Goal: Task Accomplishment & Management: Complete application form

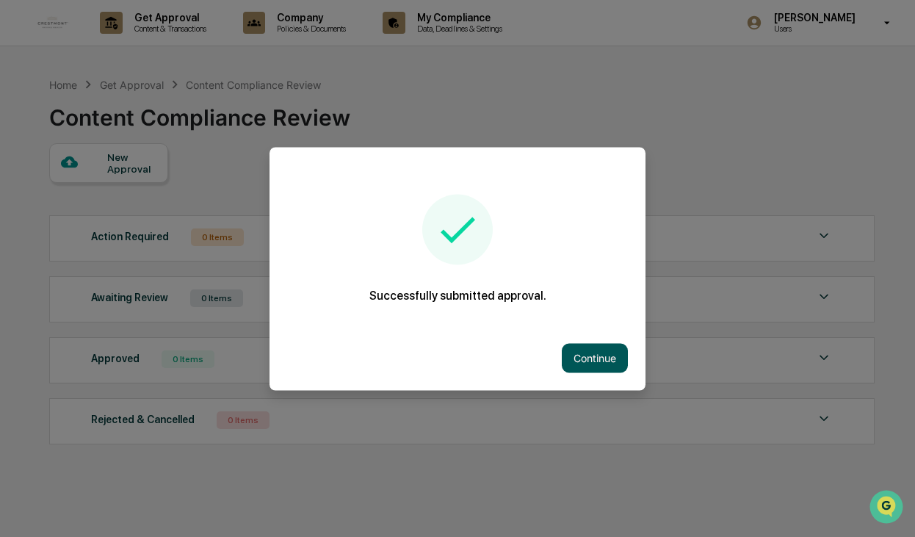
click at [582, 359] on button "Continue" at bounding box center [595, 357] width 66 height 29
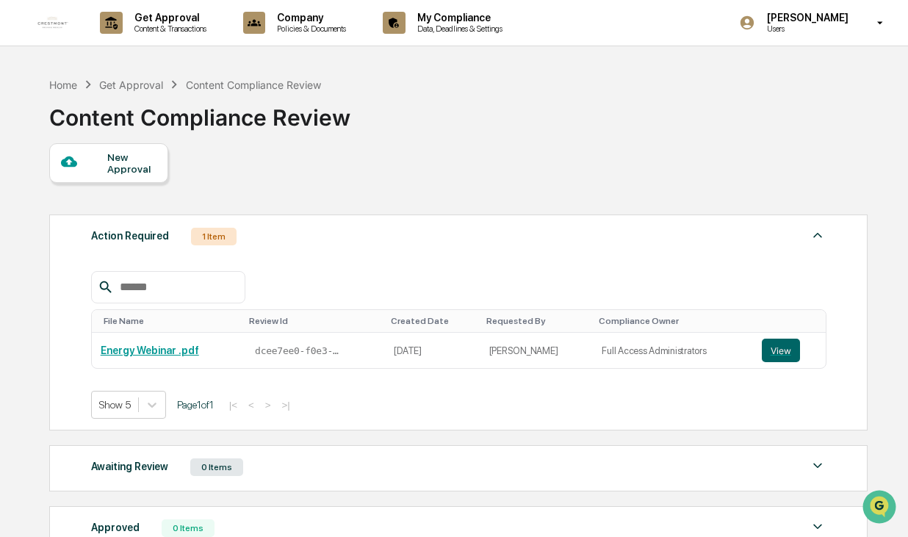
click at [217, 242] on div "1 Item" at bounding box center [214, 237] width 46 height 18
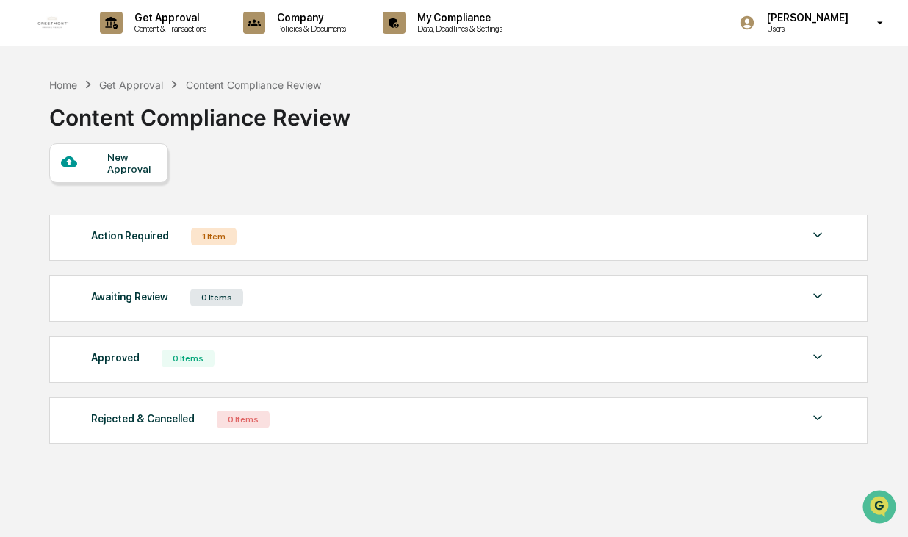
click at [217, 239] on div "1 Item" at bounding box center [214, 237] width 46 height 18
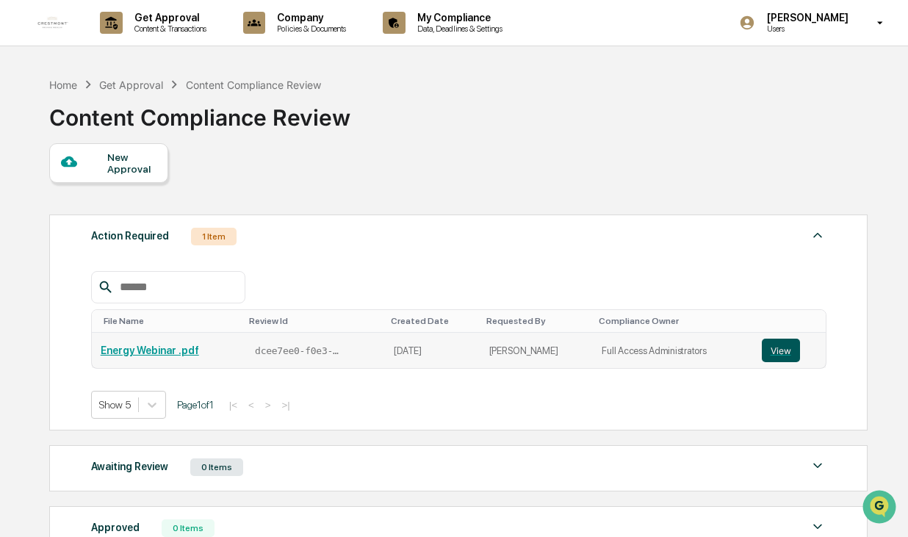
click at [773, 350] on button "View" at bounding box center [781, 351] width 38 height 24
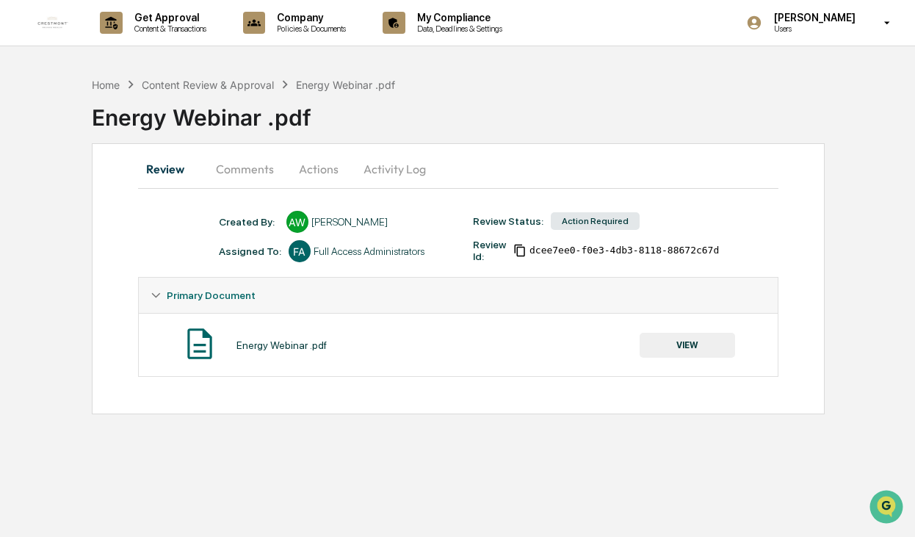
click at [676, 346] on button "VIEW" at bounding box center [687, 345] width 95 height 25
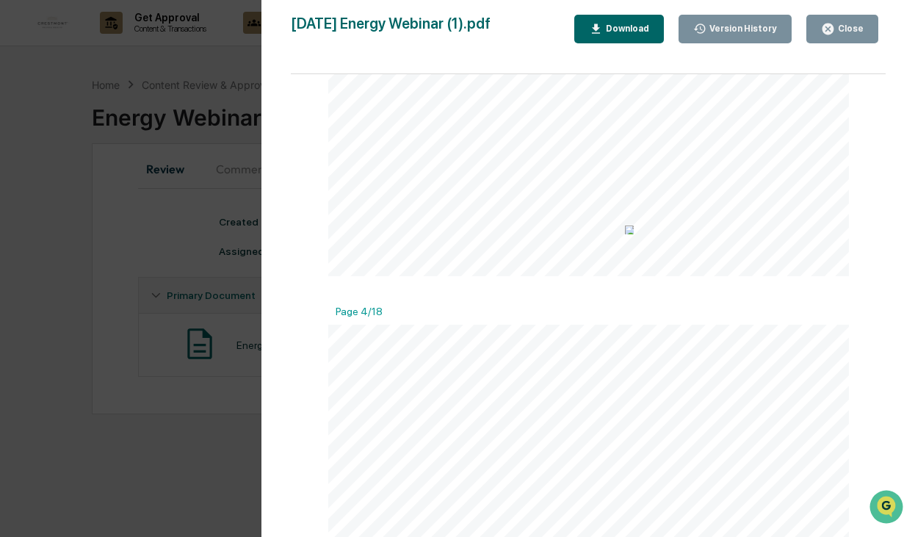
scroll to position [881, 0]
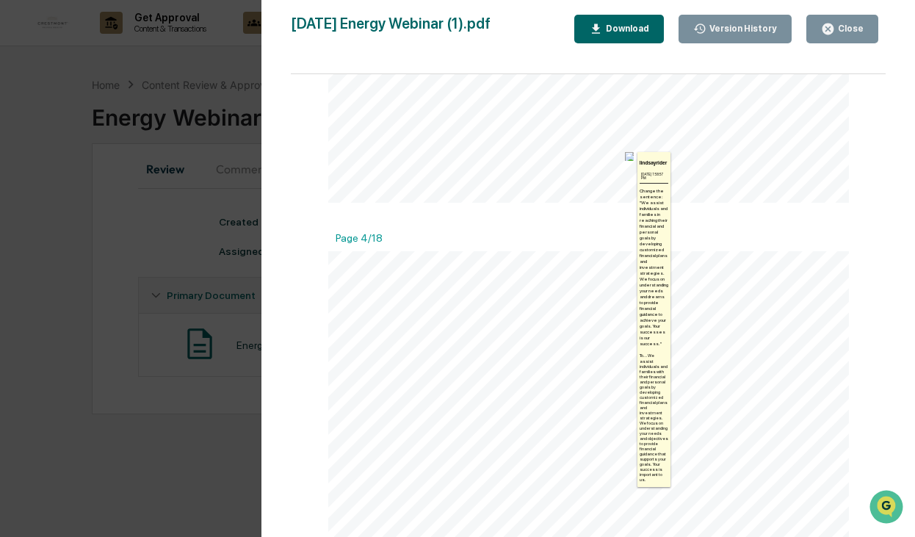
click at [625, 157] on img at bounding box center [629, 156] width 9 height 9
drag, startPoint x: 649, startPoint y: 186, endPoint x: 648, endPoint y: 157, distance: 28.7
click at [648, 157] on div "lindsayrider [DATE] 7:58:57 PM Change the sentence: "We assist individuals and …" at bounding box center [654, 319] width 33 height 335
click at [627, 158] on img at bounding box center [629, 156] width 9 height 9
drag, startPoint x: 651, startPoint y: 199, endPoint x: 589, endPoint y: 208, distance: 62.3
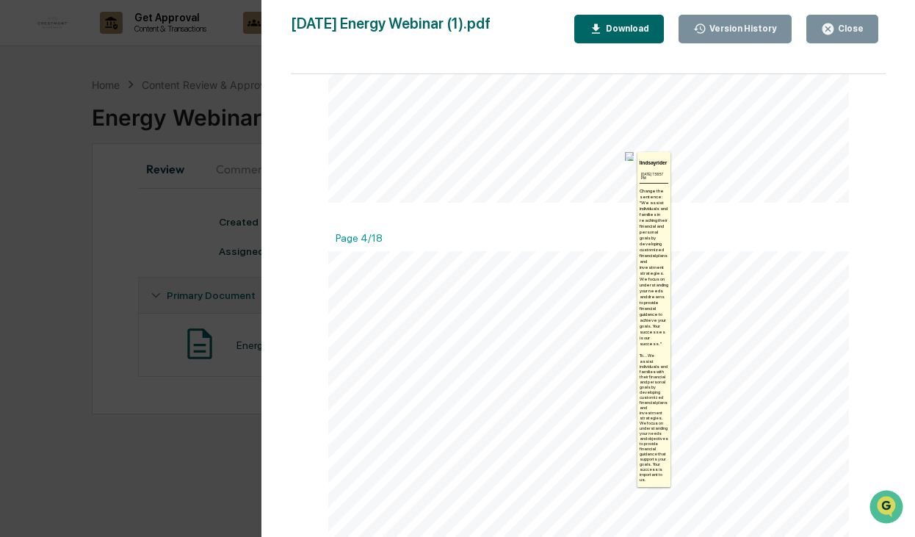
click at [632, 35] on button "Download" at bounding box center [619, 29] width 90 height 29
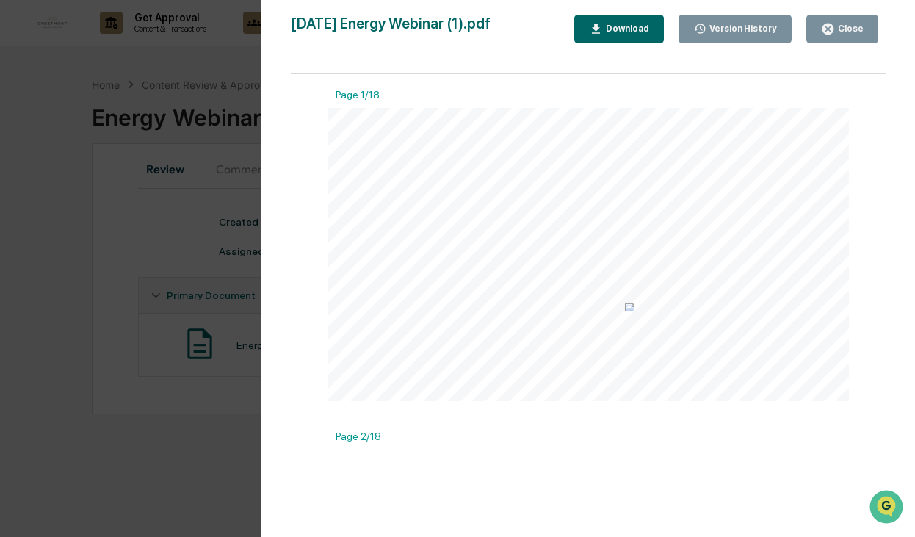
click at [625, 309] on img at bounding box center [629, 307] width 9 height 9
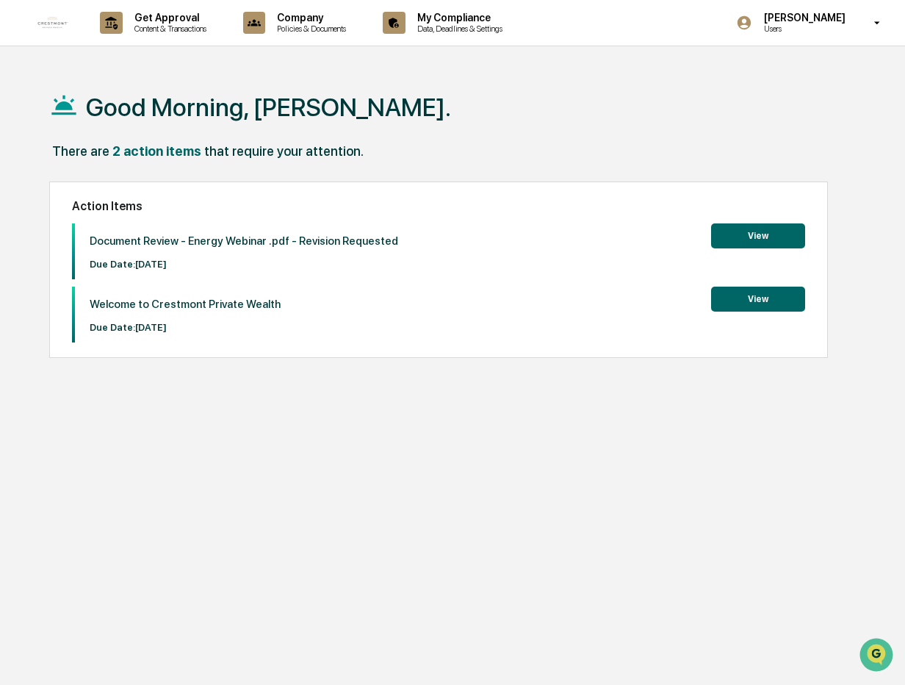
click at [761, 300] on button "View" at bounding box center [758, 298] width 94 height 25
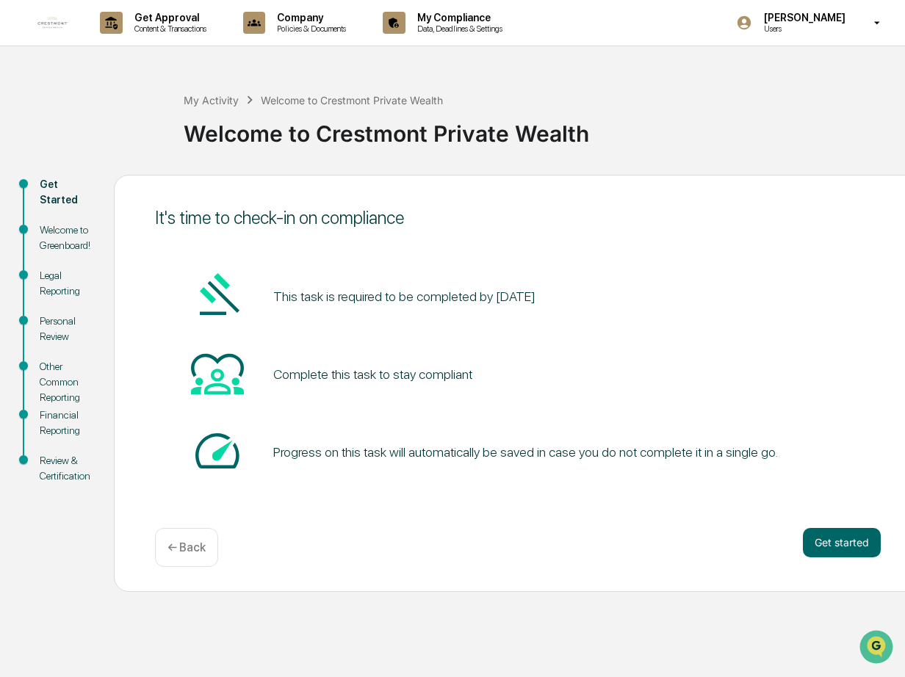
scroll to position [7, 0]
click at [160, 25] on p "Content & Transactions" at bounding box center [168, 29] width 91 height 10
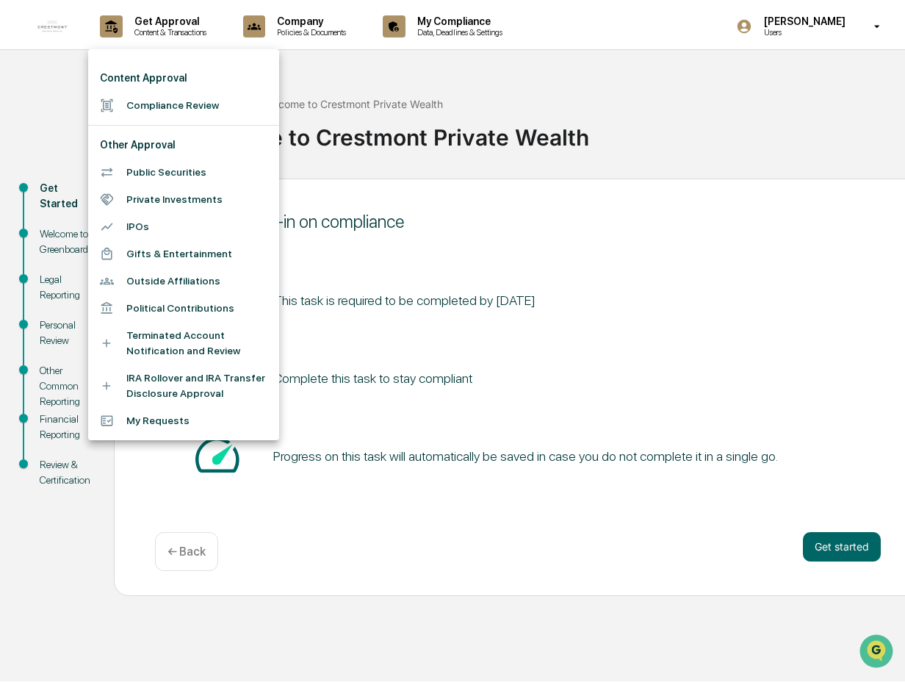
scroll to position [0, 0]
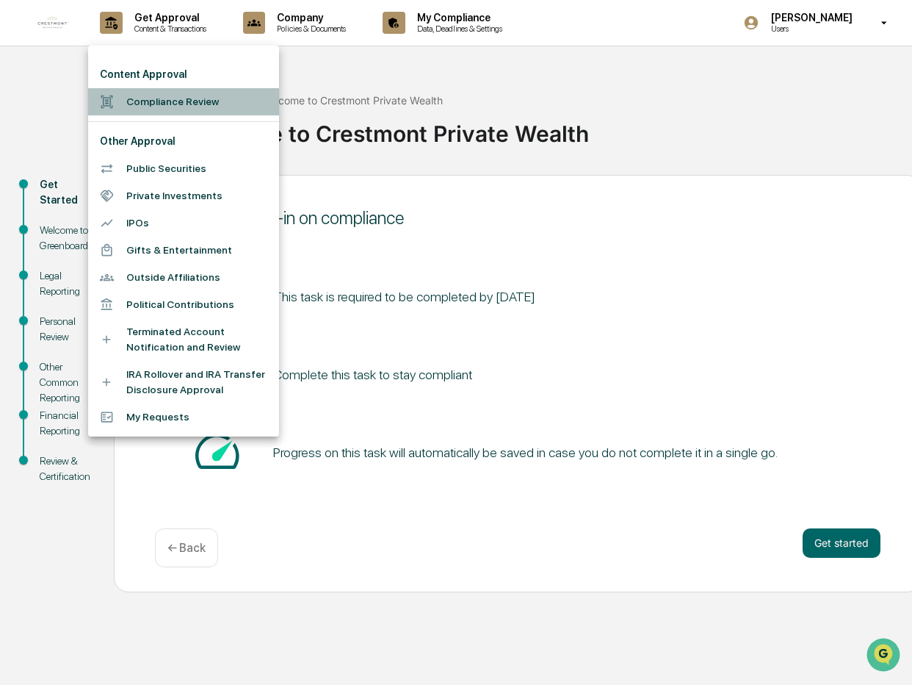
click at [196, 103] on li "Compliance Review" at bounding box center [183, 101] width 191 height 27
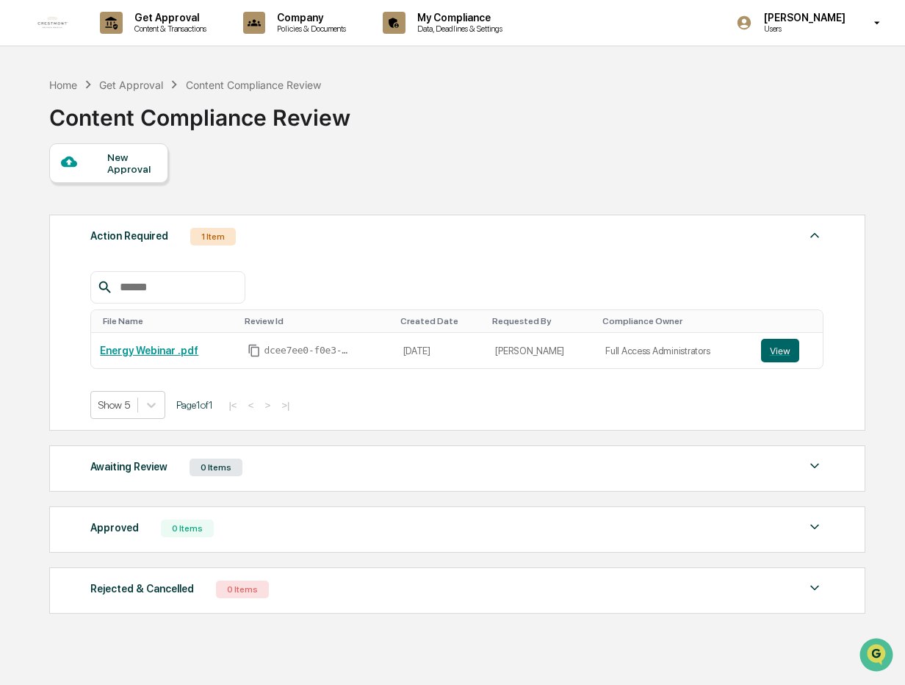
click at [114, 174] on div "New Approval" at bounding box center [131, 163] width 49 height 24
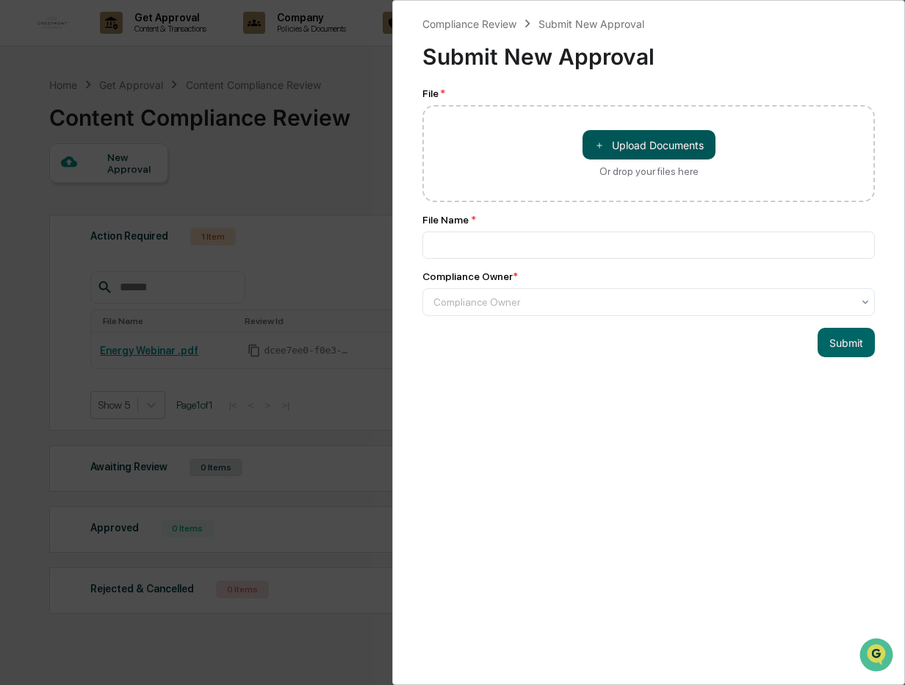
click at [657, 144] on button "＋ Upload Documents" at bounding box center [648, 144] width 133 height 29
click at [649, 140] on button "＋ Upload Documents" at bounding box center [648, 144] width 133 height 29
type input "**********"
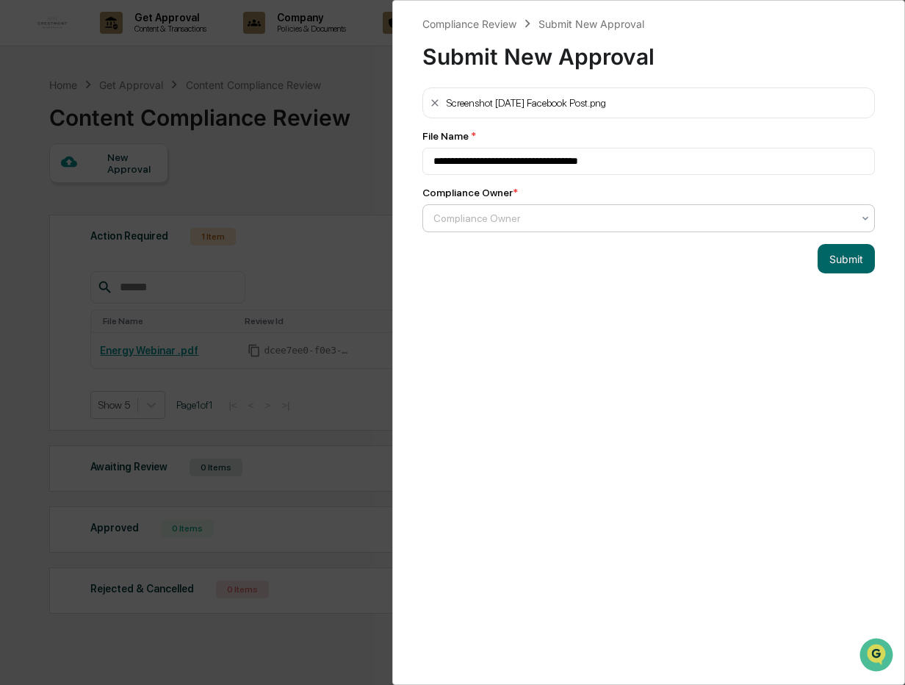
click at [543, 218] on div at bounding box center [642, 218] width 419 height 15
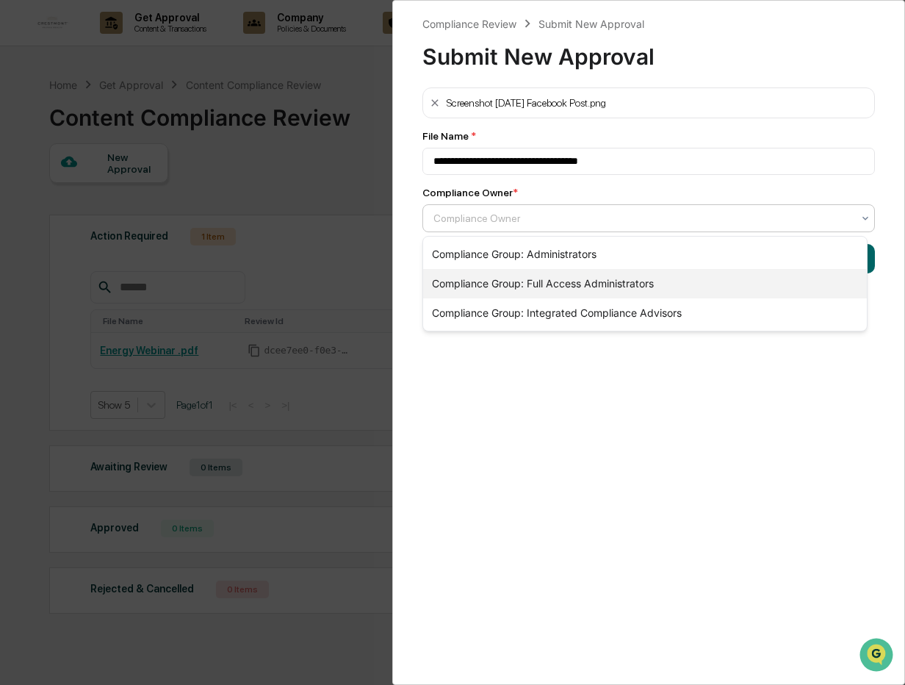
click at [571, 282] on div "Compliance Group: Full Access Administrators" at bounding box center [645, 283] width 444 height 29
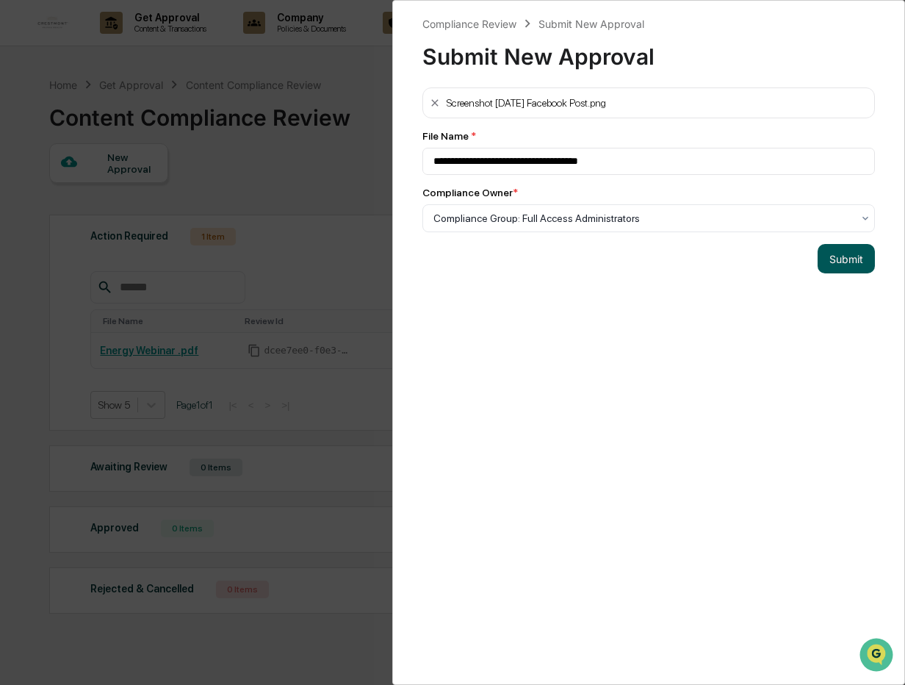
click at [837, 264] on button "Submit" at bounding box center [846, 258] width 57 height 29
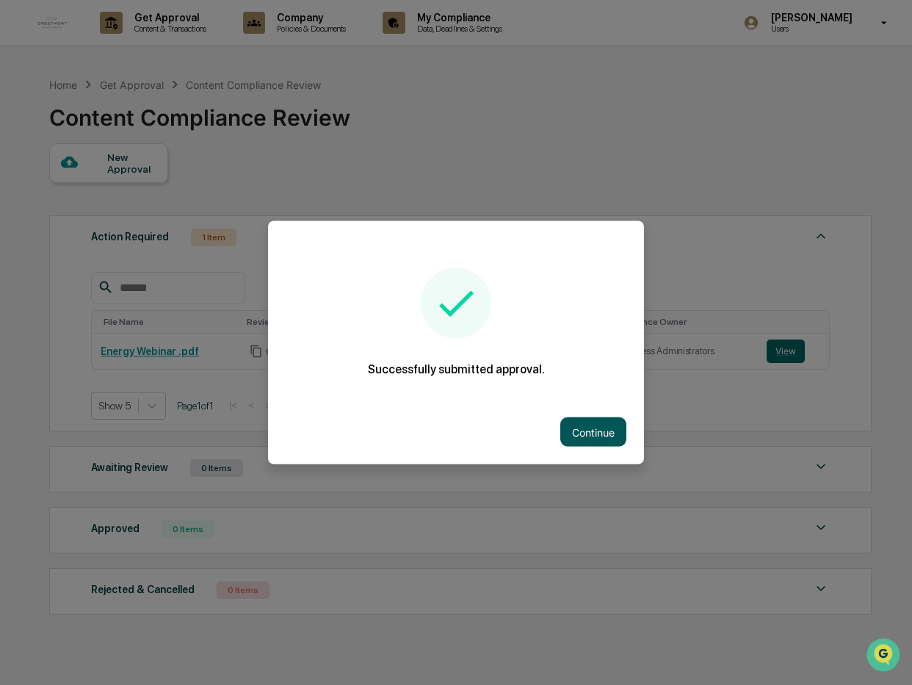
click at [594, 435] on button "Continue" at bounding box center [593, 431] width 66 height 29
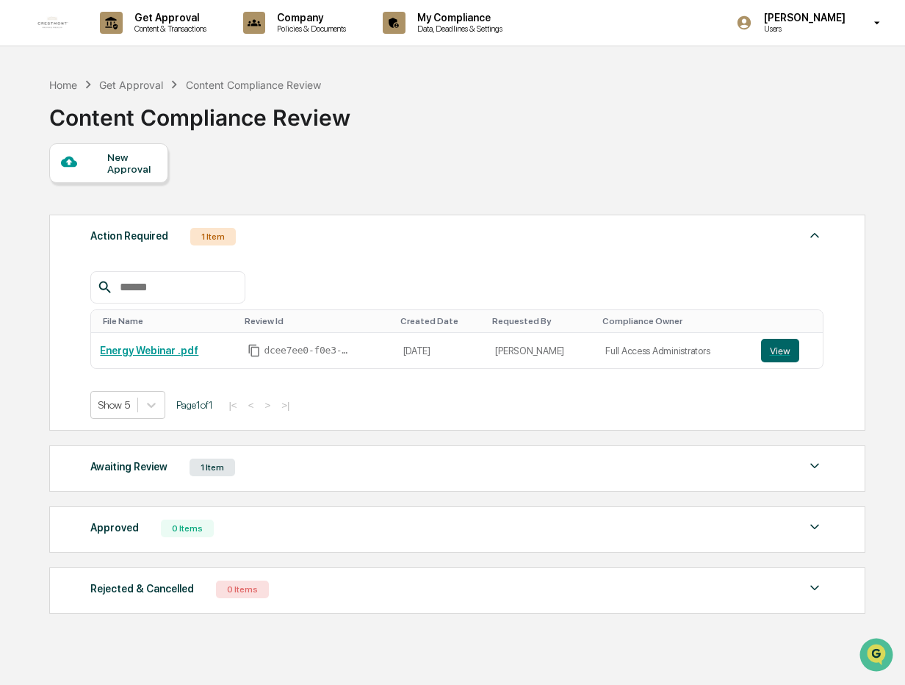
click at [322, 468] on div "Awaiting Review 1 Item" at bounding box center [456, 467] width 733 height 21
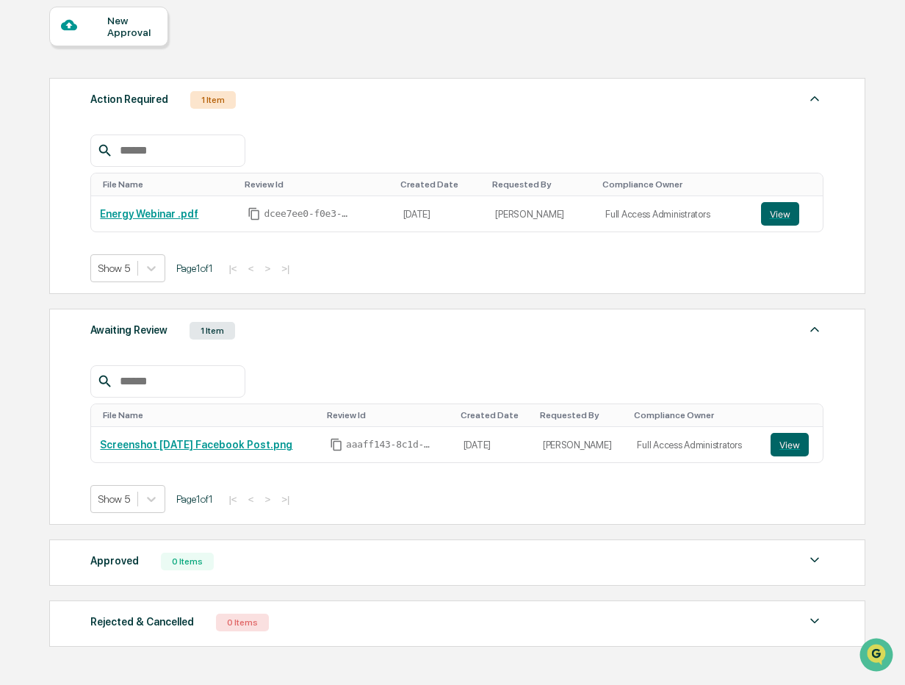
scroll to position [147, 0]
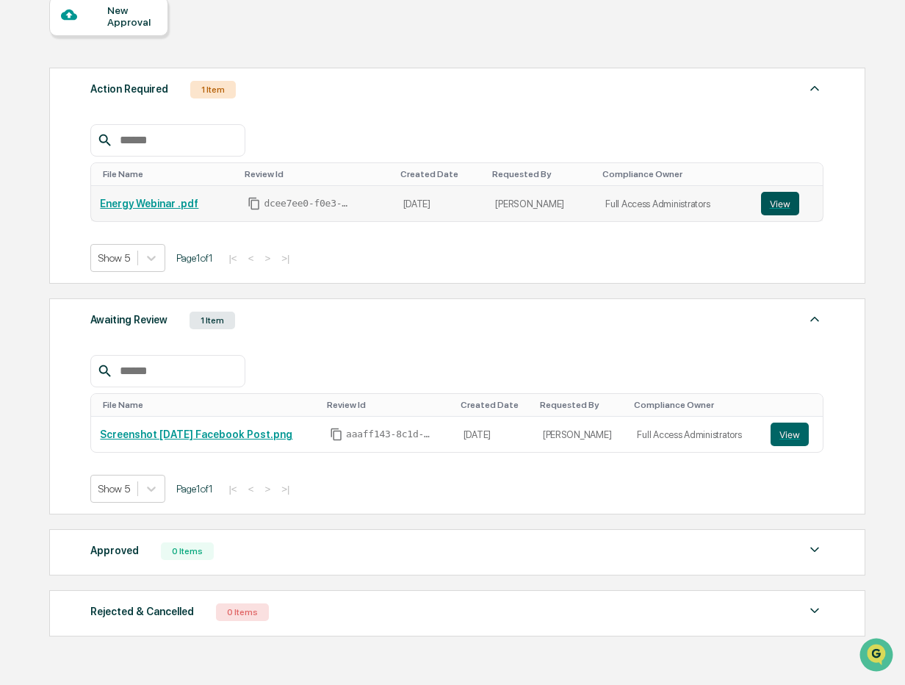
click at [768, 204] on button "View" at bounding box center [780, 204] width 38 height 24
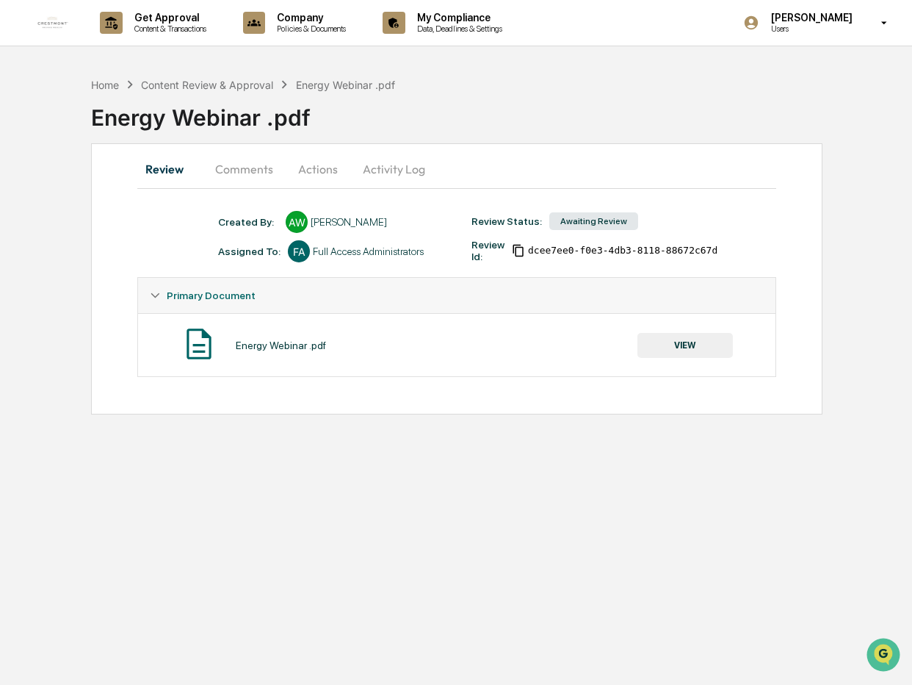
click at [244, 163] on button "Comments" at bounding box center [244, 168] width 82 height 35
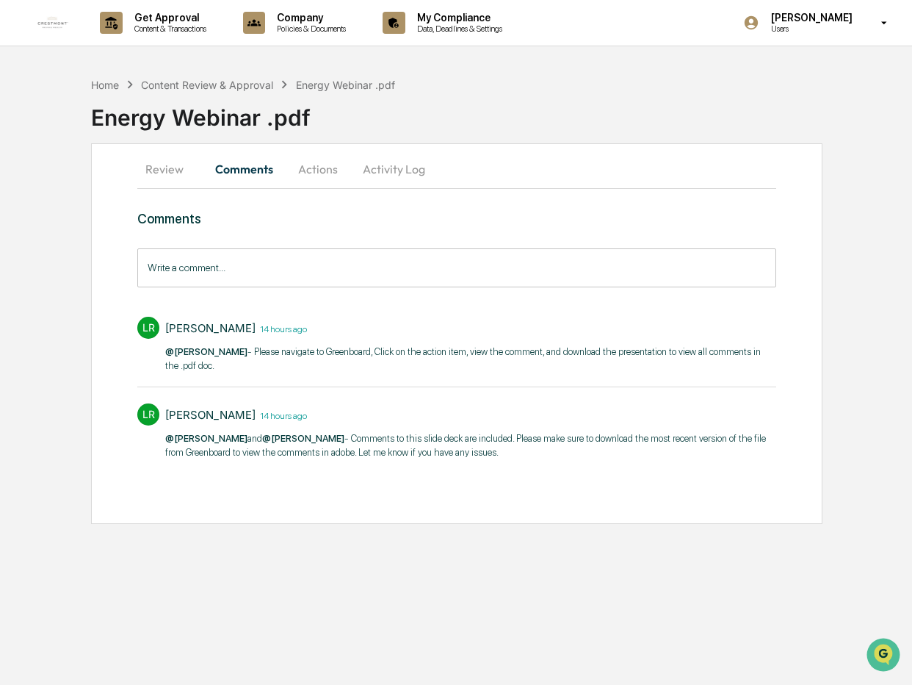
click at [293, 275] on input "Write a comment..." at bounding box center [456, 267] width 638 height 39
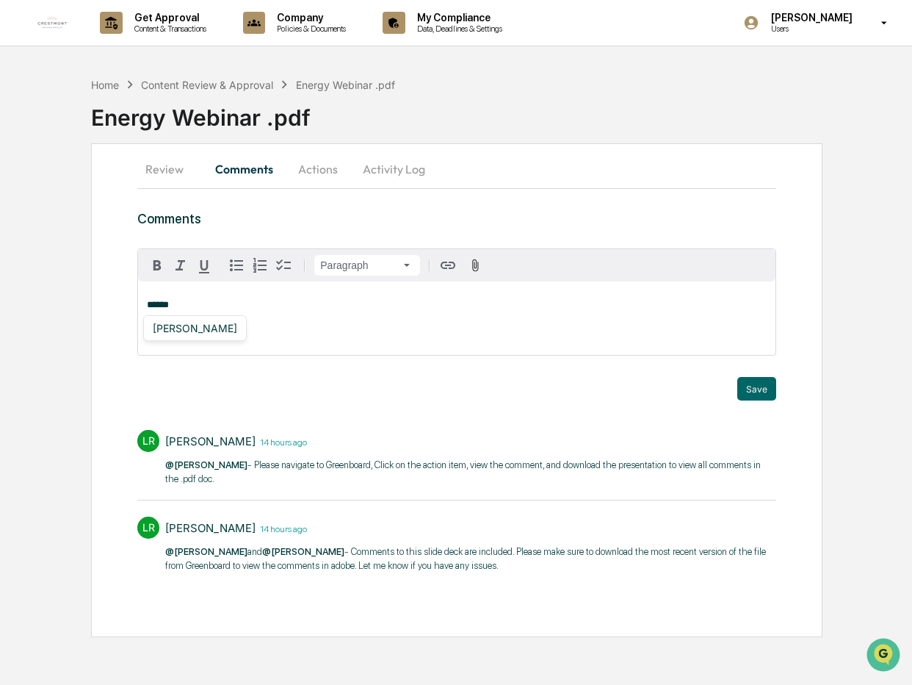
click at [572, 327] on div "******" at bounding box center [456, 317] width 637 height 73
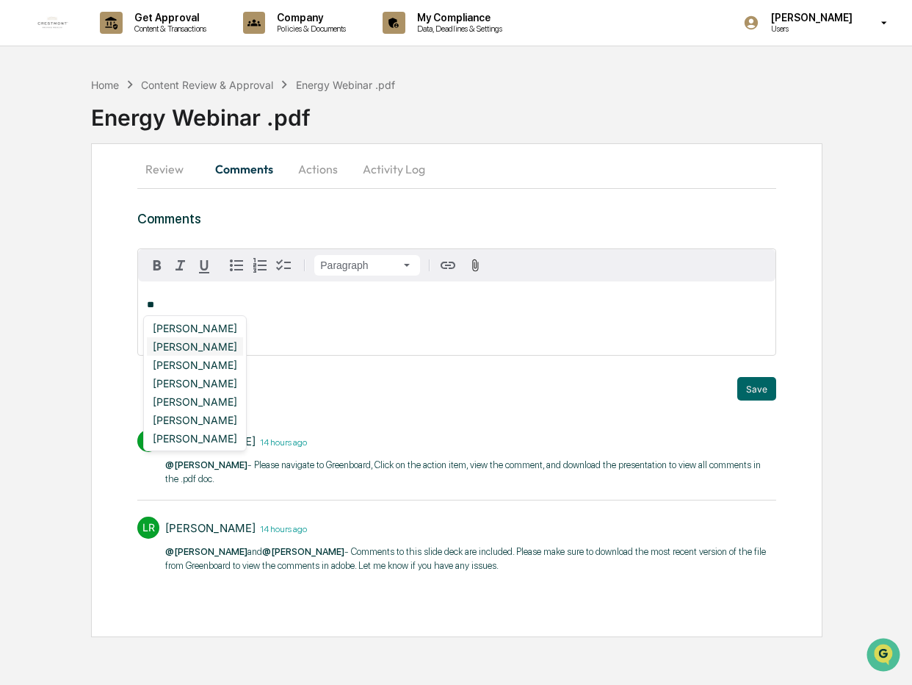
click at [217, 348] on div "[PERSON_NAME]" at bounding box center [195, 346] width 96 height 18
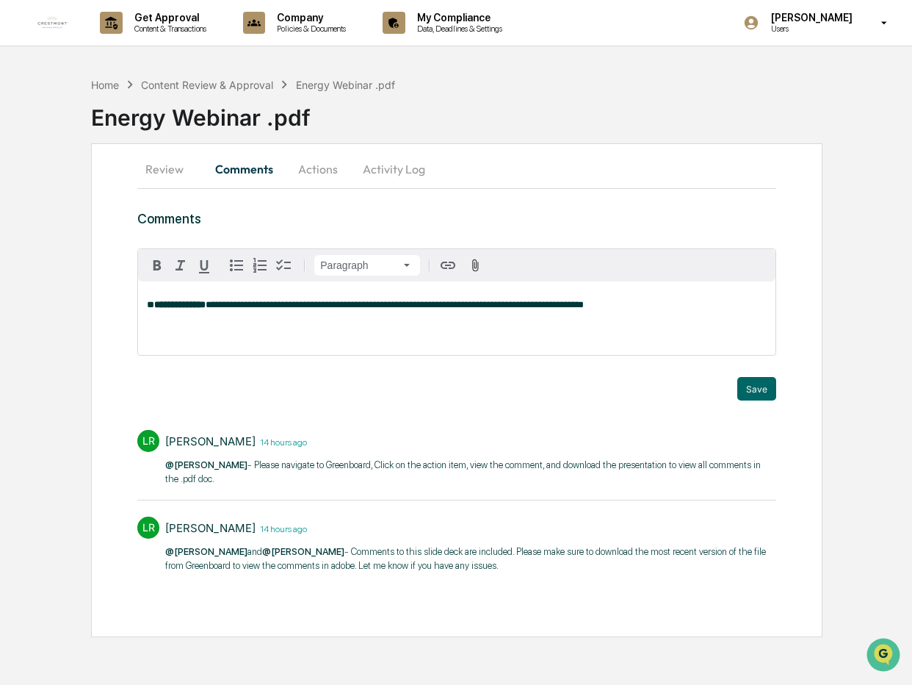
click at [154, 305] on span "**" at bounding box center [150, 305] width 7 height 10
click at [641, 307] on p "**********" at bounding box center [456, 305] width 619 height 10
click at [685, 317] on div "**********" at bounding box center [456, 317] width 637 height 73
click at [198, 333] on div "Hannah Perry" at bounding box center [195, 328] width 96 height 18
click at [760, 394] on button "Save" at bounding box center [756, 389] width 39 height 24
